Goal: Information Seeking & Learning: Learn about a topic

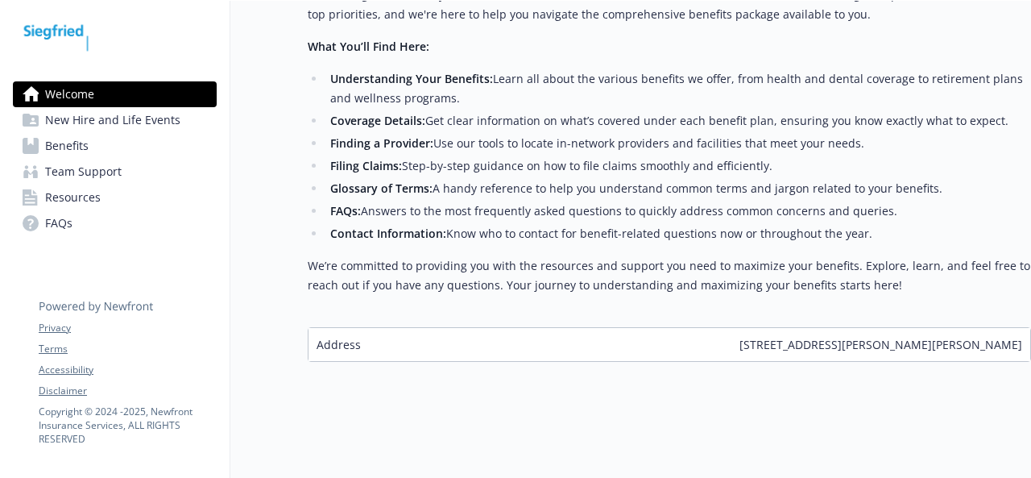
scroll to position [258, 0]
click at [128, 110] on span "New Hire and Life Events" at bounding box center [112, 120] width 135 height 26
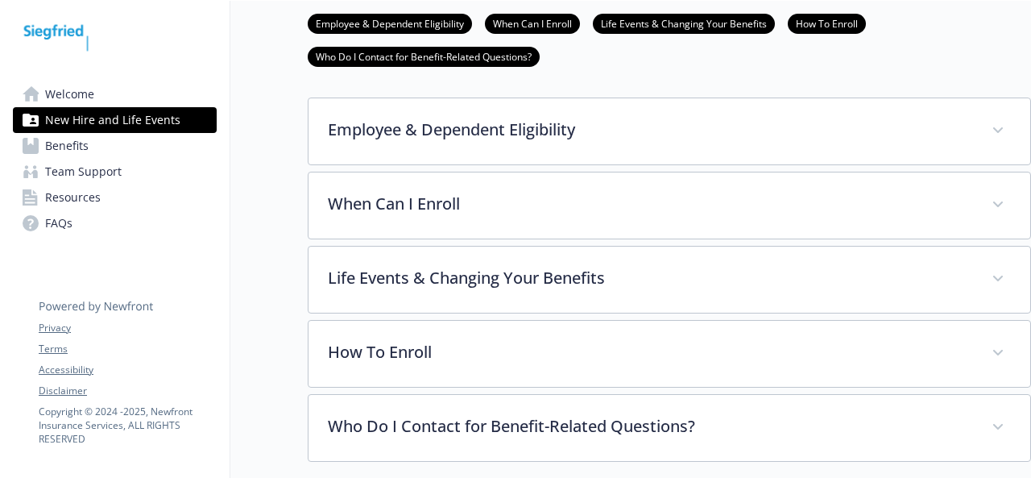
scroll to position [392, 0]
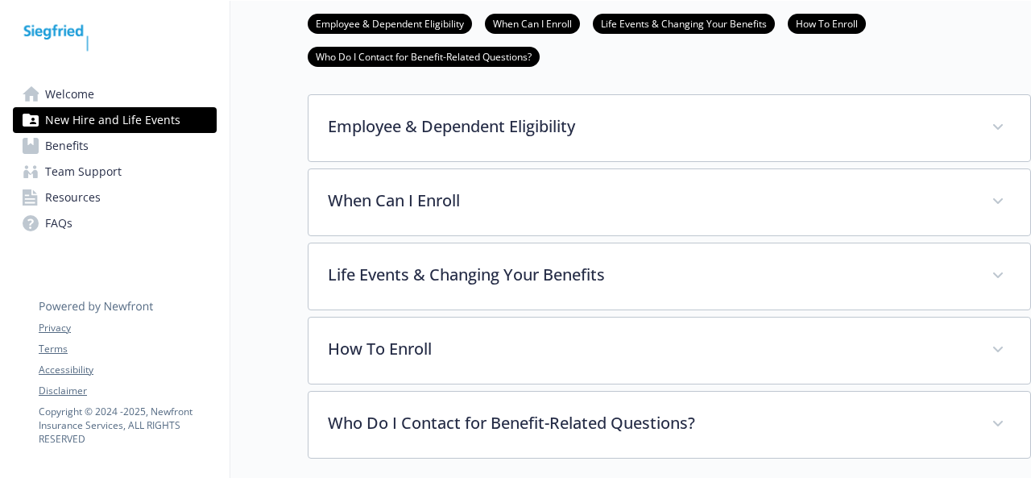
click at [114, 147] on link "Benefits" at bounding box center [115, 146] width 204 height 26
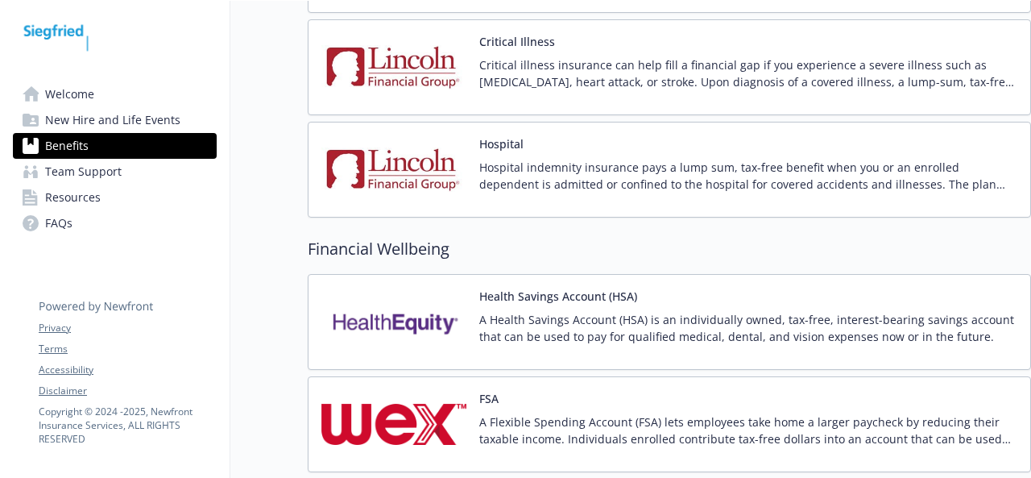
scroll to position [1890, 0]
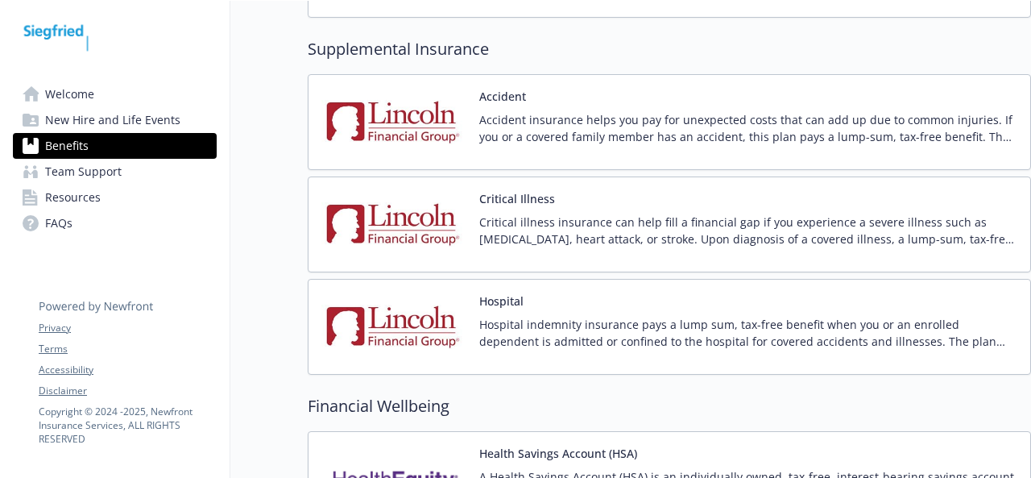
scroll to position [497, 0]
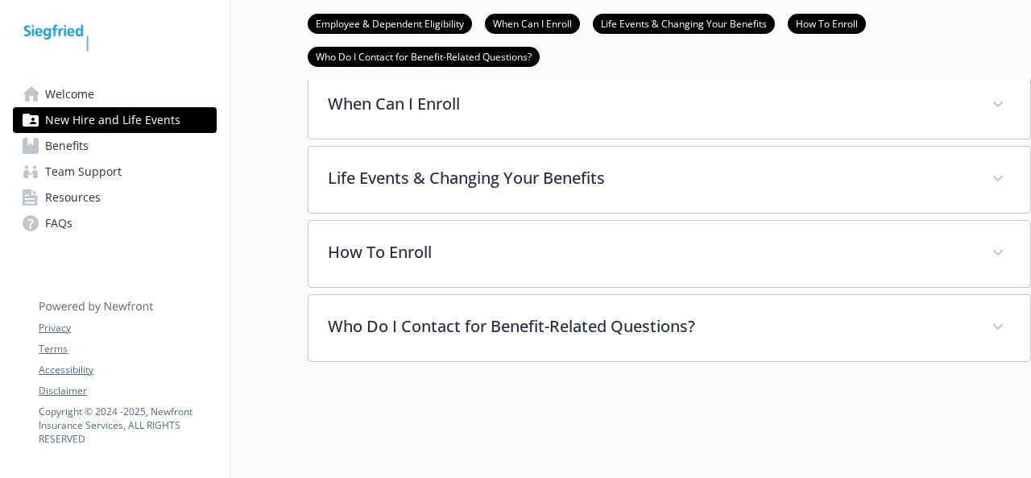
scroll to position [258, 0]
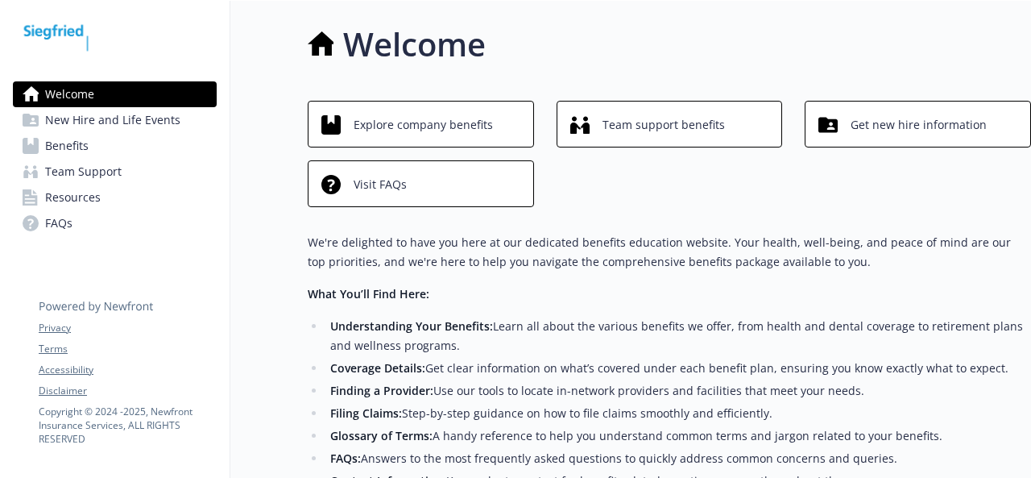
click at [90, 149] on link "Benefits" at bounding box center [115, 146] width 204 height 26
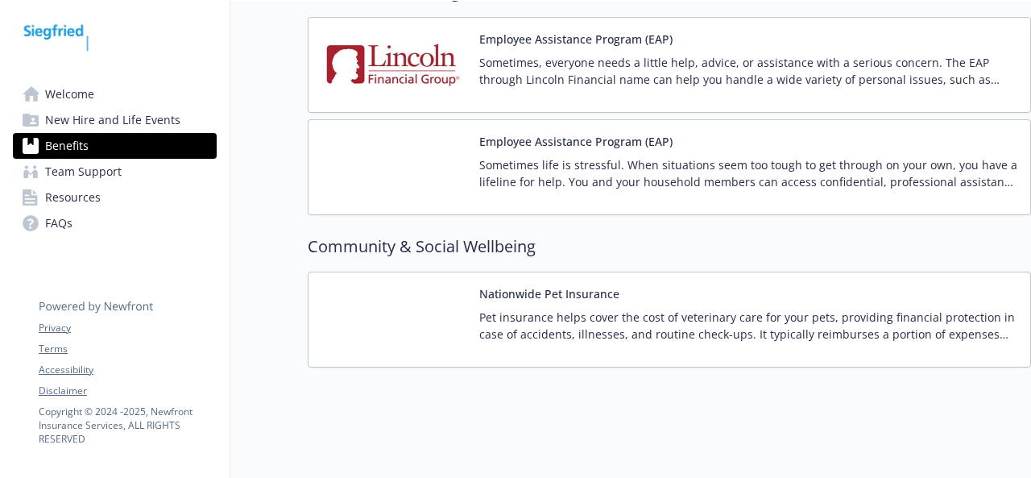
scroll to position [2969, 0]
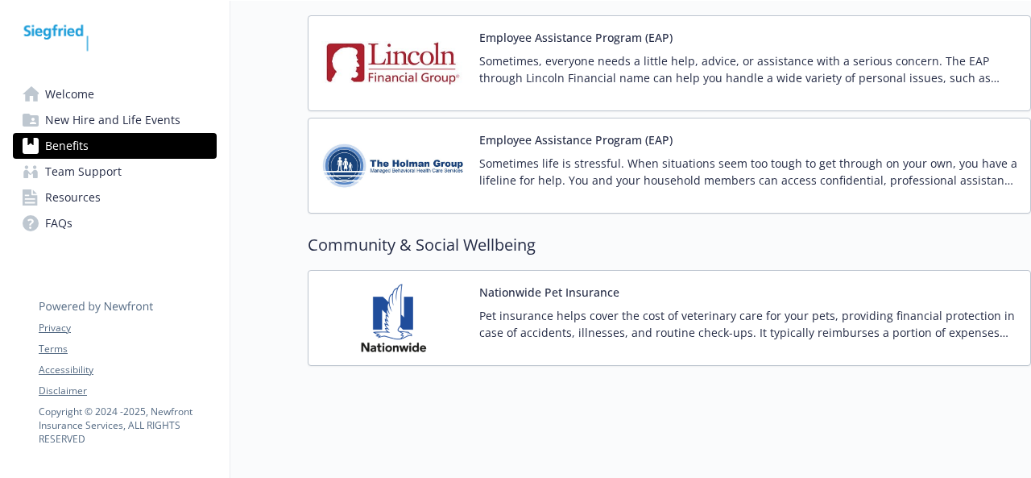
click at [133, 169] on link "Team Support" at bounding box center [115, 172] width 204 height 26
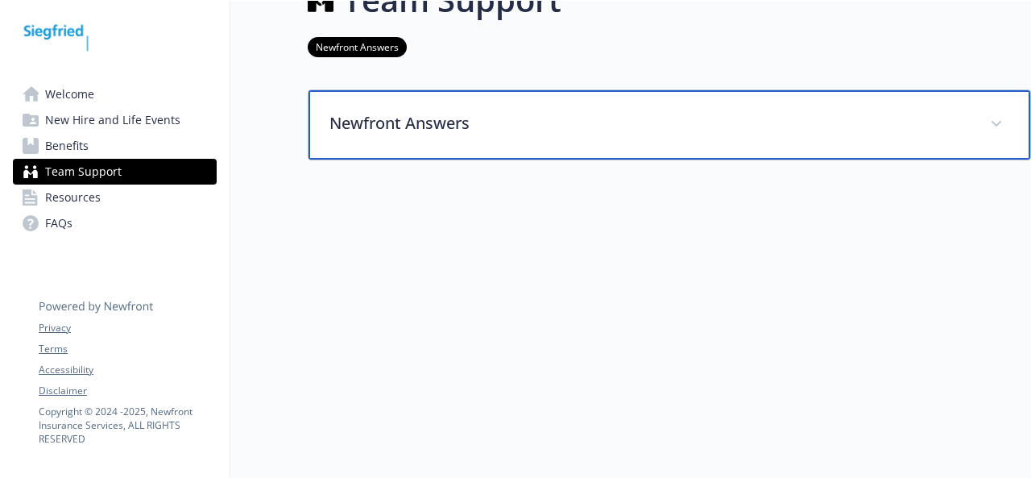
scroll to position [56, 0]
click at [603, 120] on p "Newfront Answers" at bounding box center [650, 123] width 641 height 24
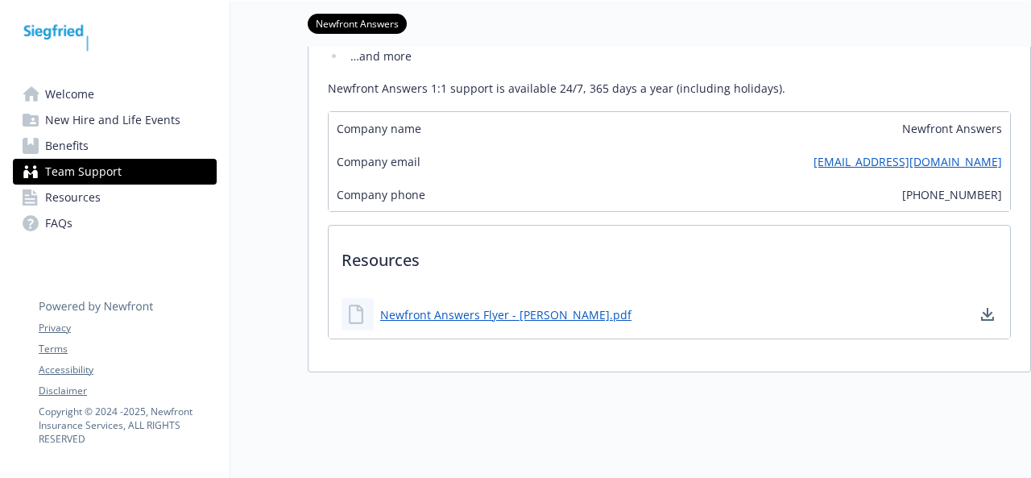
scroll to position [327, 0]
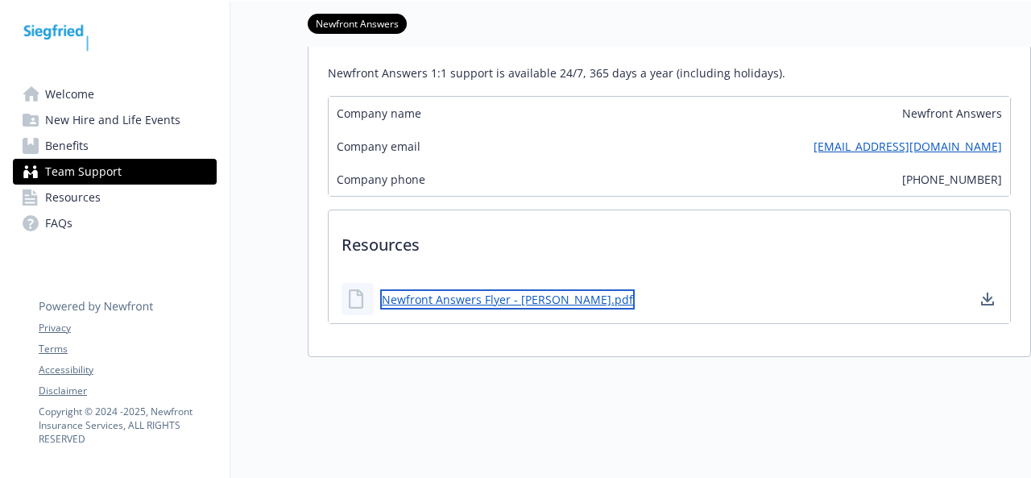
click at [495, 293] on link "Newfront Answers Flyer - Siegfried.pdf" at bounding box center [507, 299] width 255 height 20
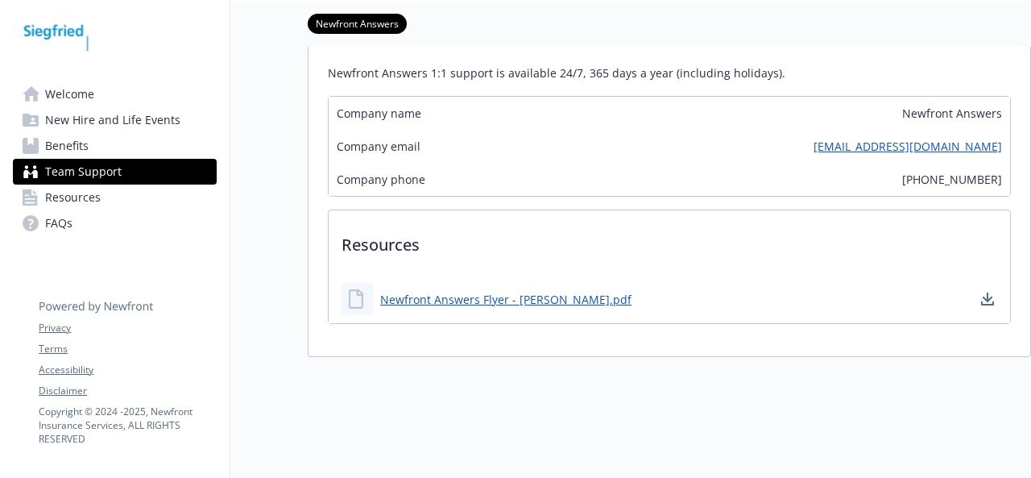
click at [90, 205] on span "Resources" at bounding box center [73, 198] width 56 height 26
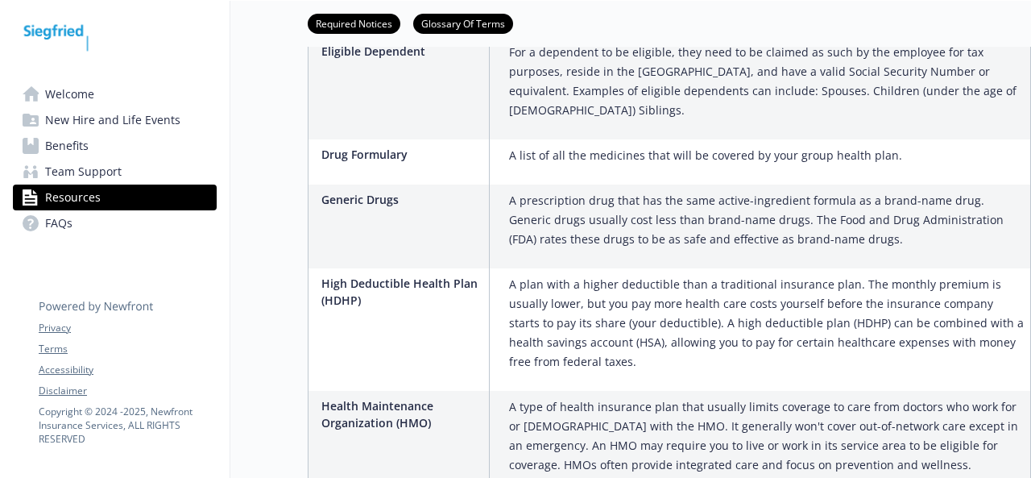
scroll to position [1363, 0]
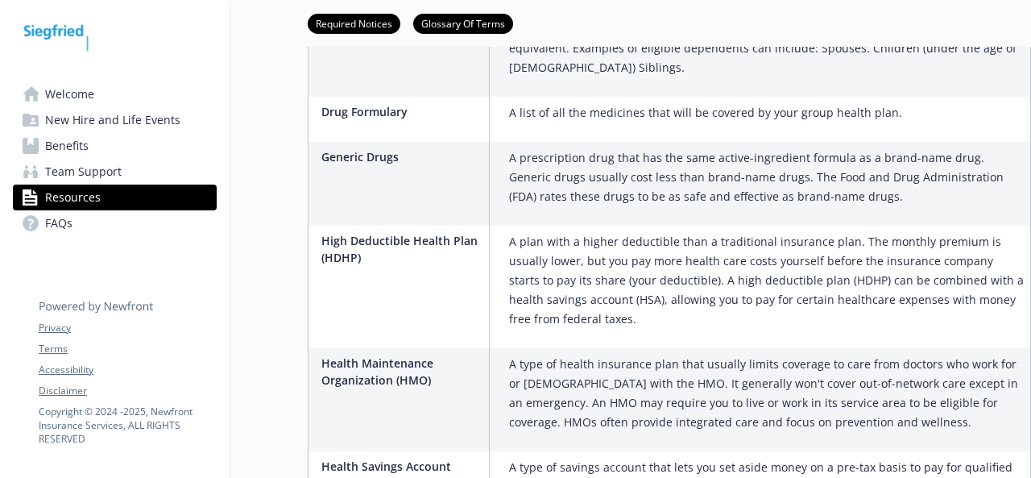
click at [44, 214] on link "FAQs" at bounding box center [115, 223] width 204 height 26
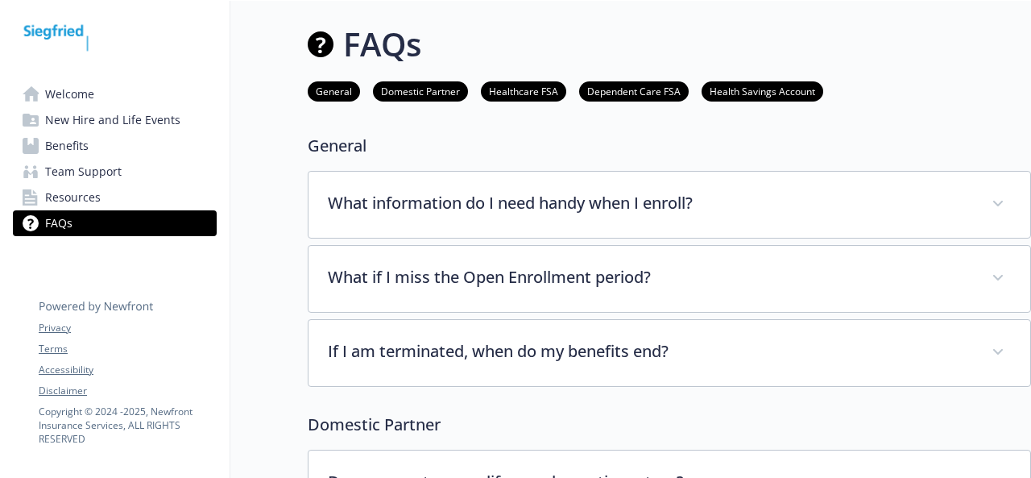
click at [72, 125] on span "New Hire and Life Events" at bounding box center [112, 120] width 135 height 26
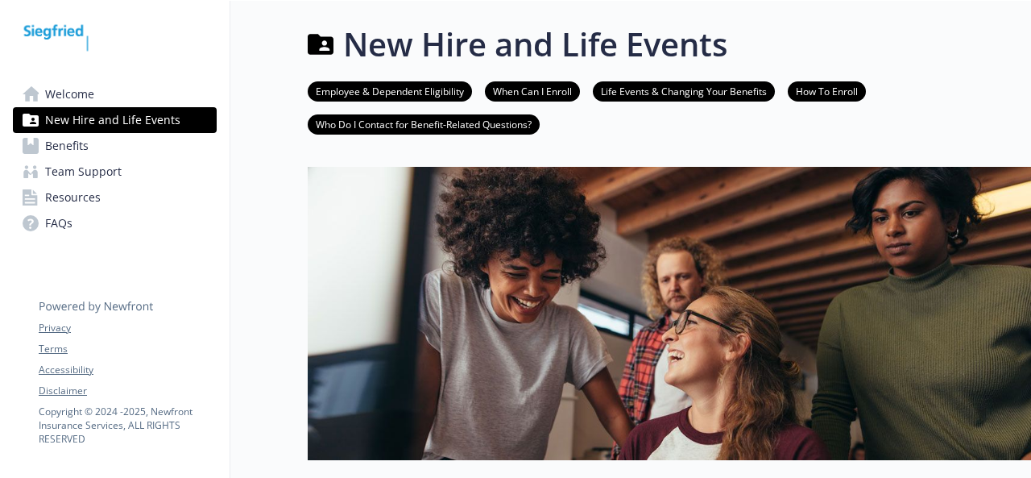
click at [118, 99] on link "Welcome" at bounding box center [115, 94] width 204 height 26
